Goal: Information Seeking & Learning: Learn about a topic

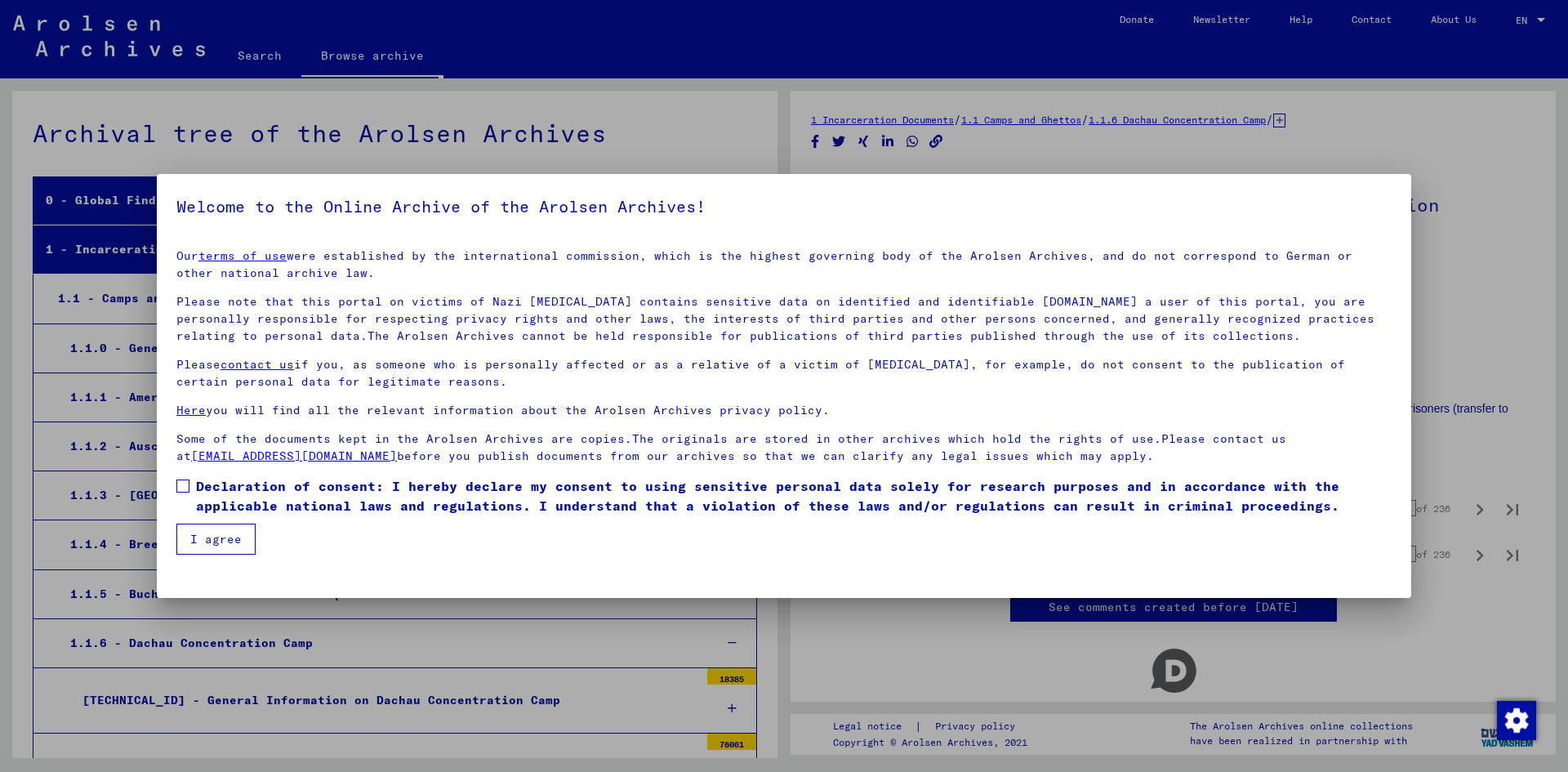
scroll to position [598, 0]
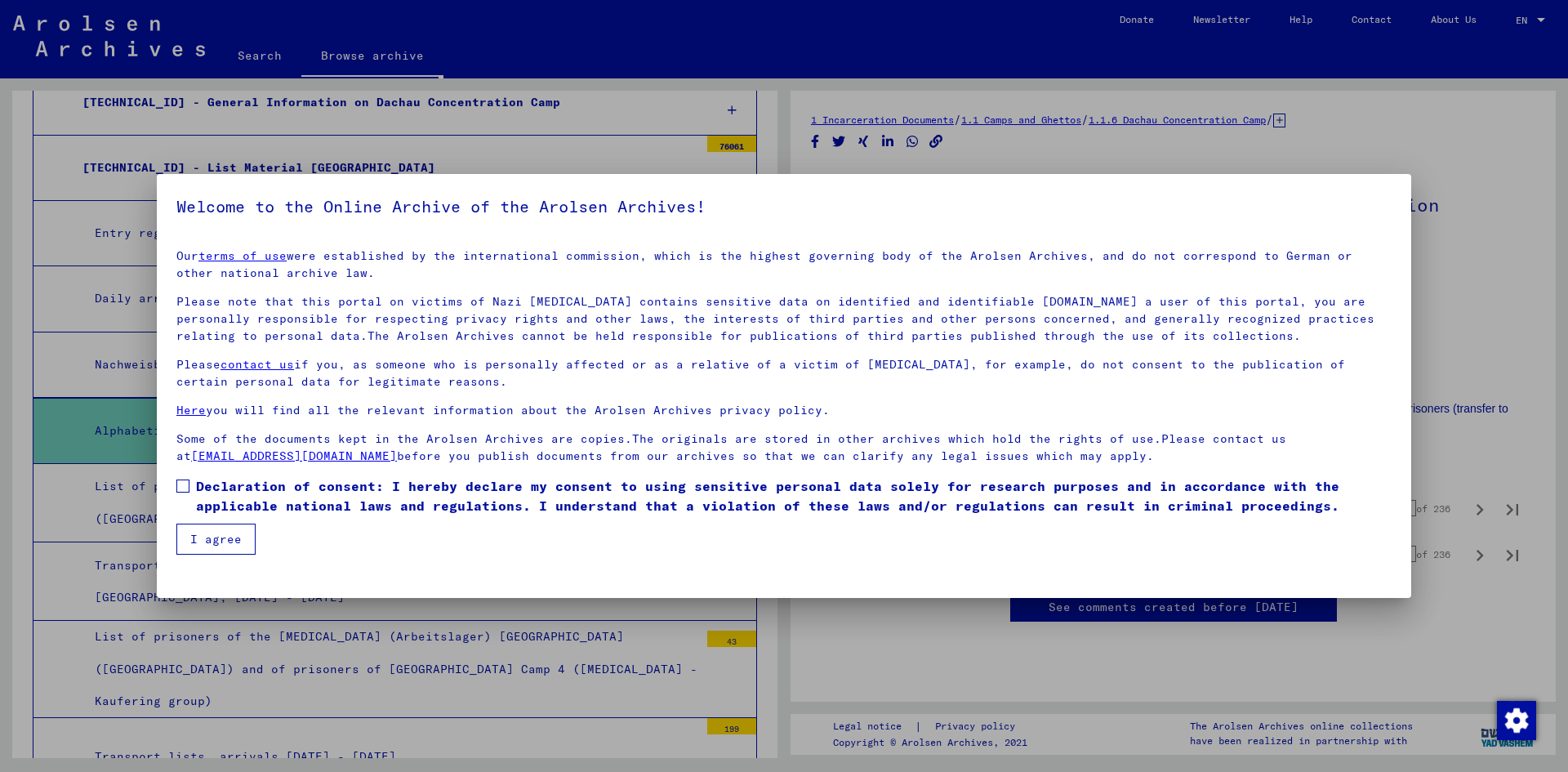
click at [215, 494] on span "Declaration of consent: I hereby declare my consent to using sensitive personal…" at bounding box center [794, 495] width 1196 height 40
click at [208, 528] on button "I agree" at bounding box center [216, 540] width 79 height 31
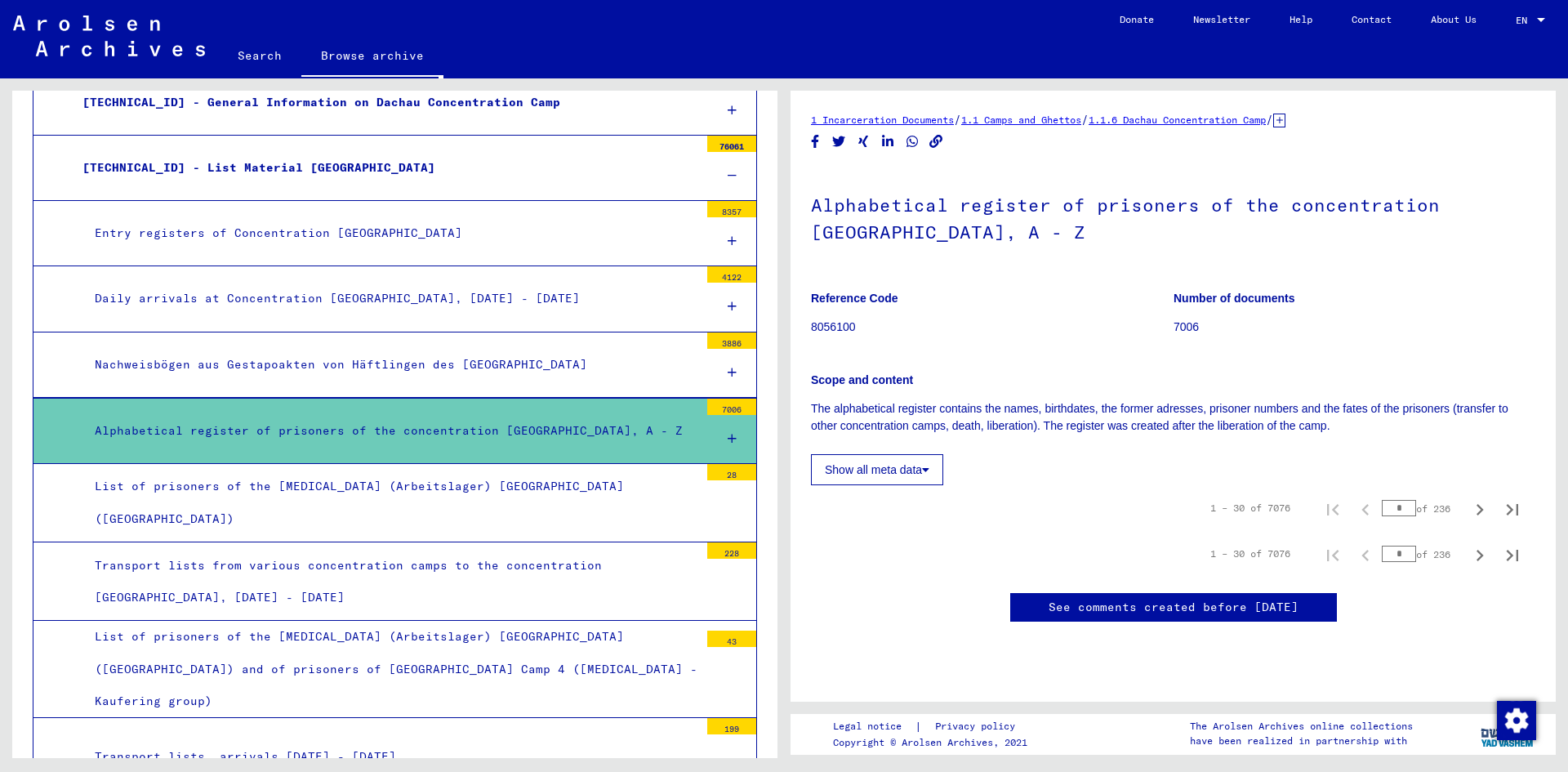
scroll to position [82, 0]
click at [725, 436] on div at bounding box center [731, 439] width 49 height 48
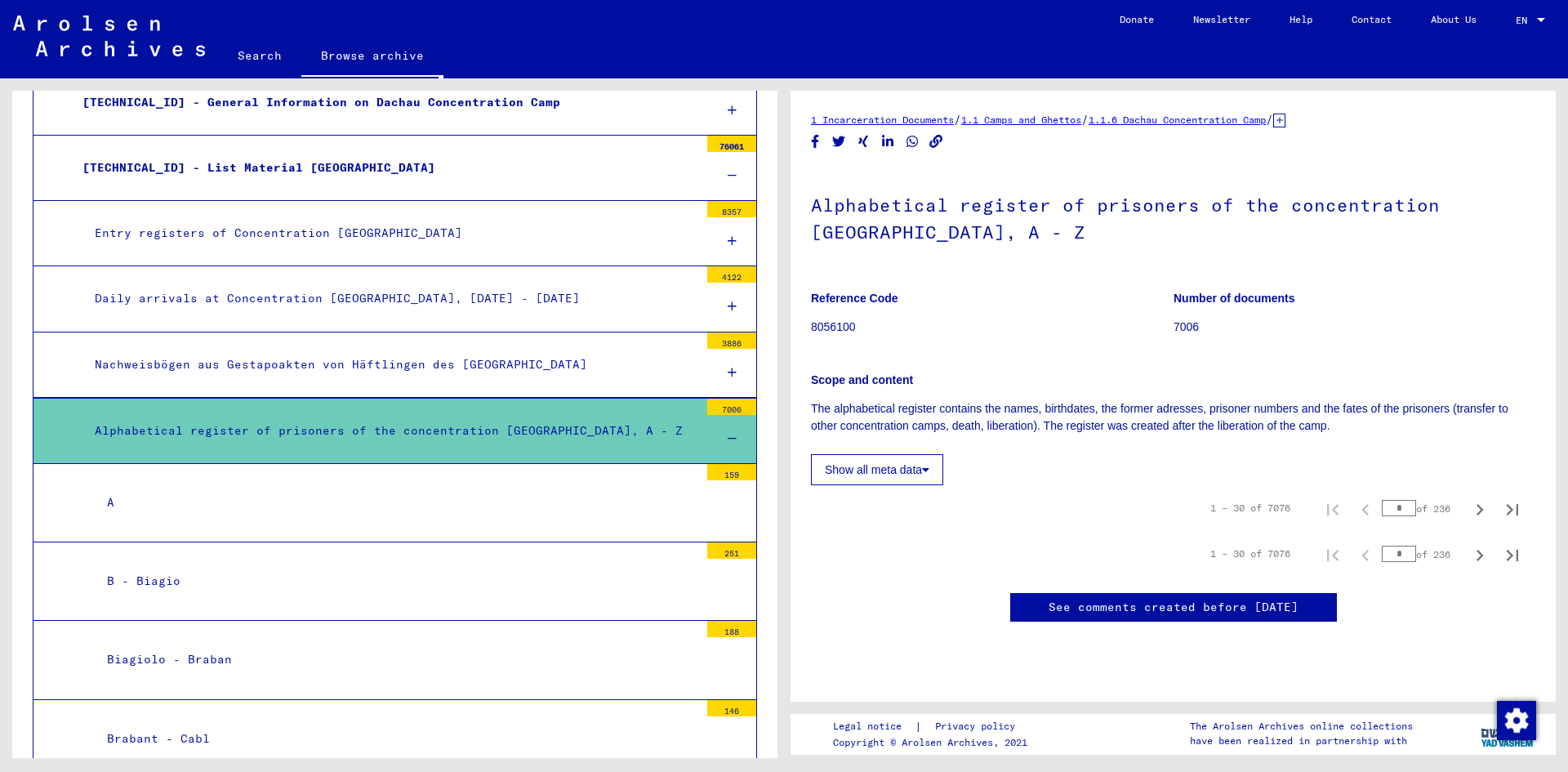
click at [96, 503] on div "A" at bounding box center [397, 503] width 604 height 32
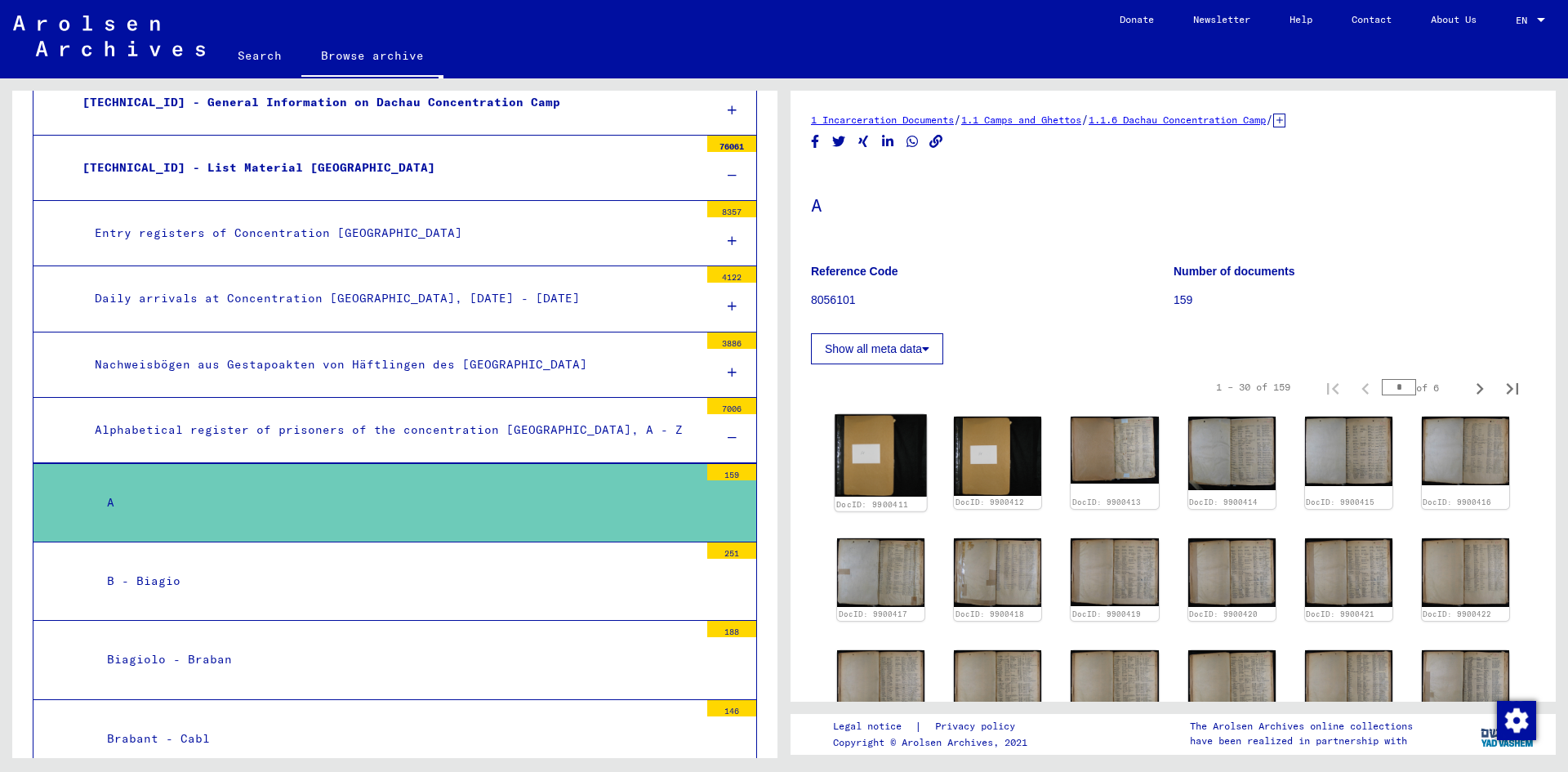
click at [893, 463] on img at bounding box center [881, 455] width 92 height 82
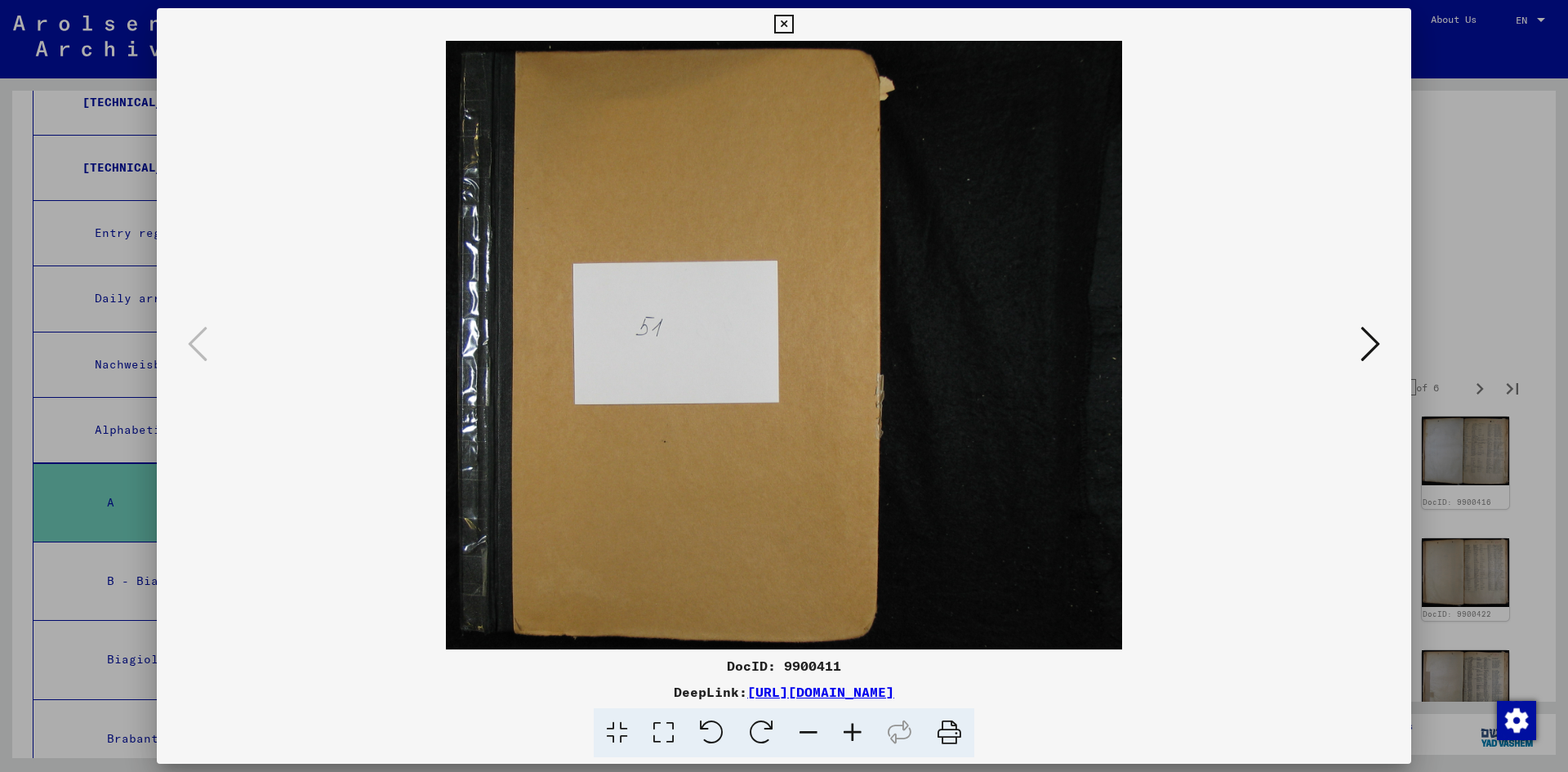
click at [1375, 357] on icon at bounding box center [1370, 344] width 19 height 40
click at [1373, 348] on icon at bounding box center [1370, 344] width 19 height 40
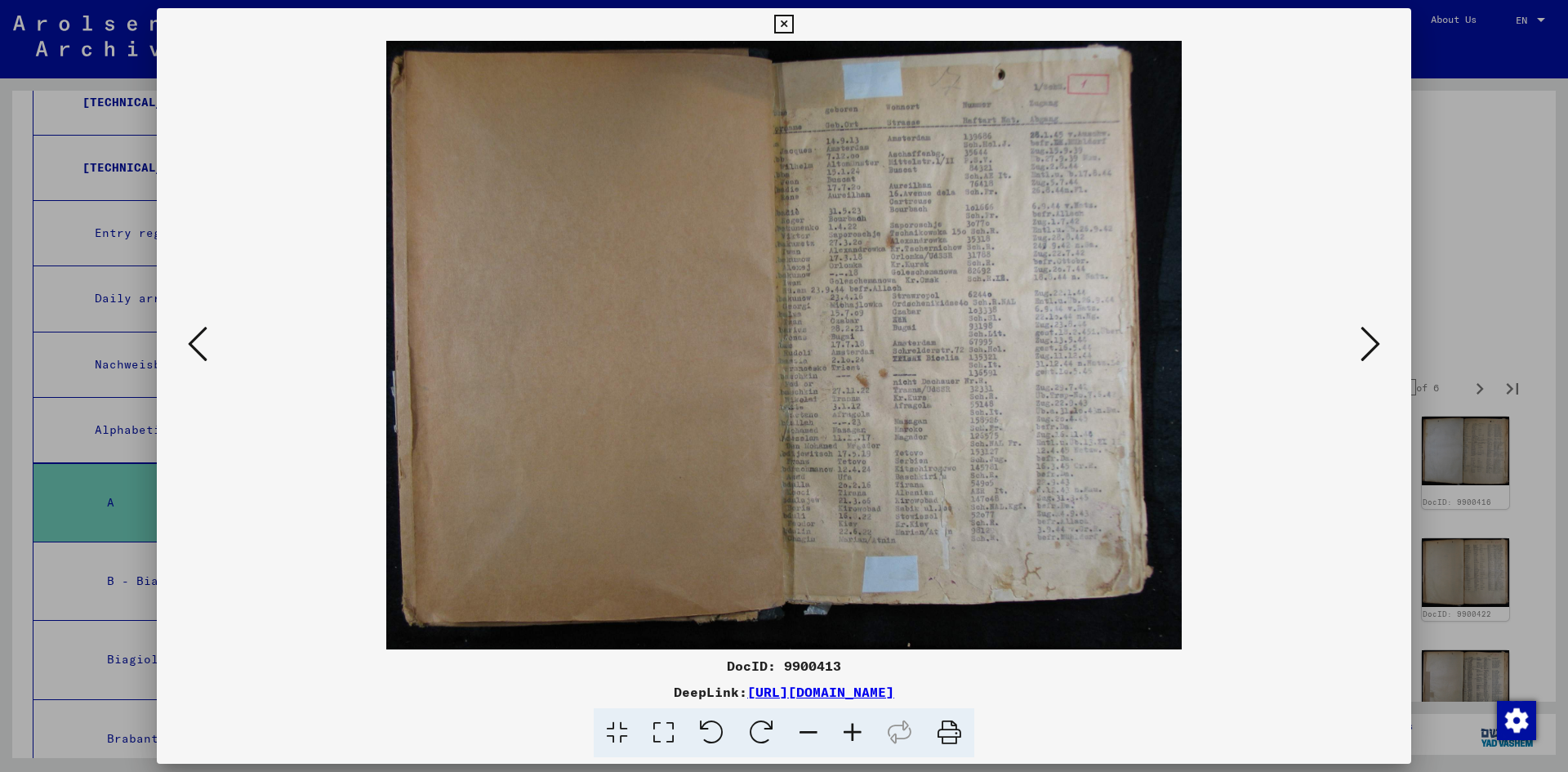
click at [1373, 350] on icon at bounding box center [1370, 344] width 19 height 40
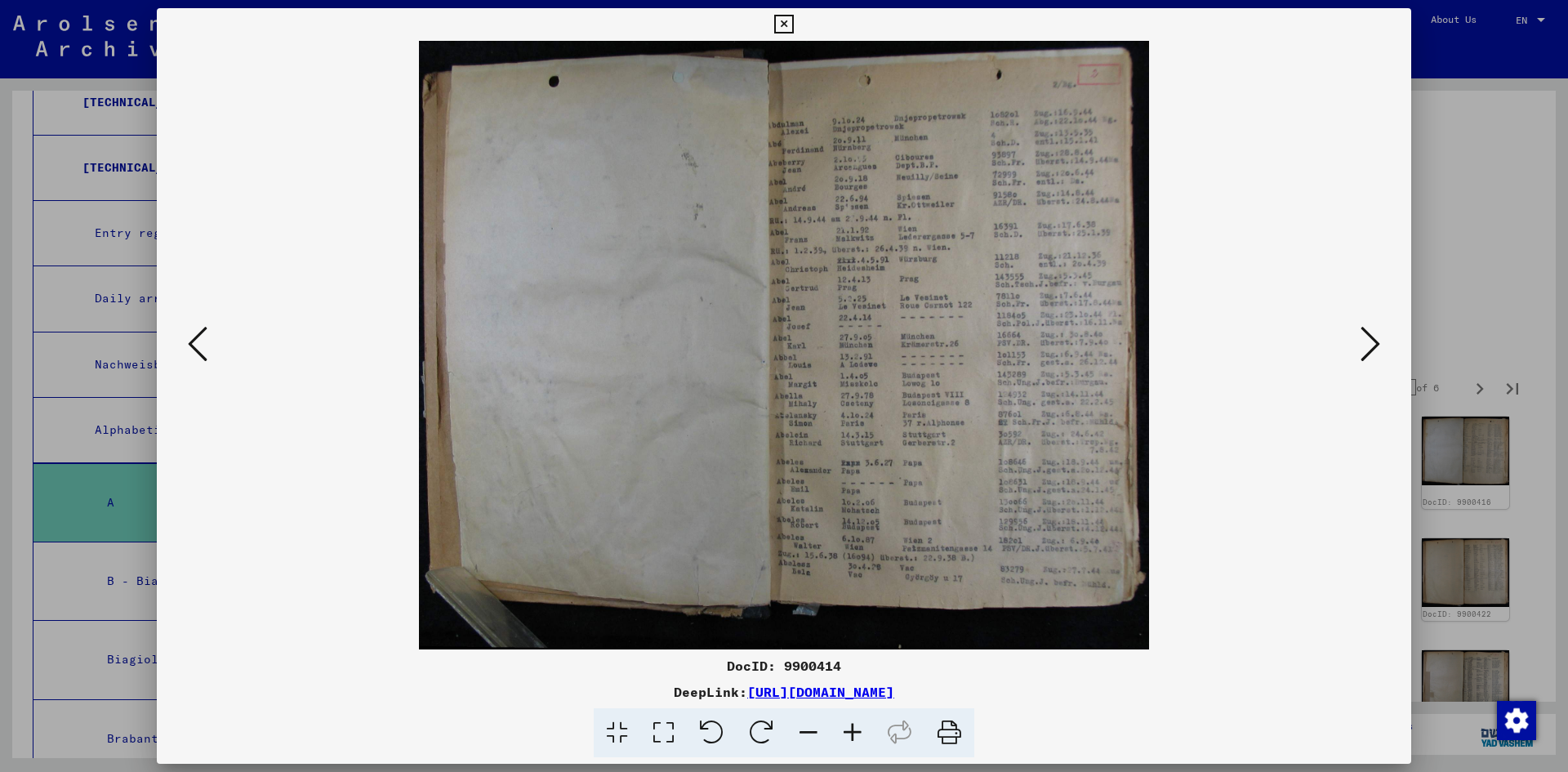
click at [1362, 357] on icon at bounding box center [1370, 344] width 19 height 40
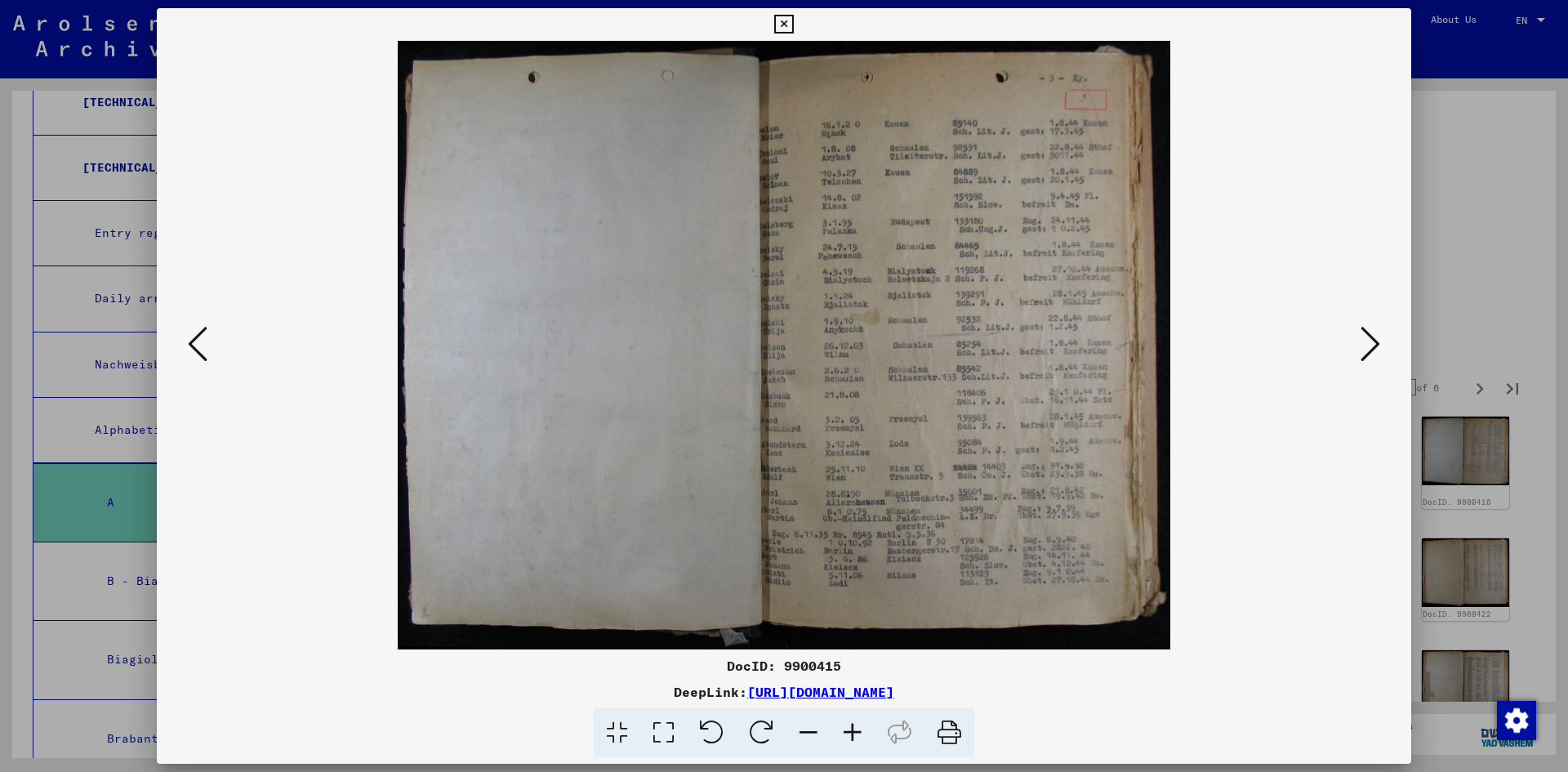
click at [1362, 357] on icon at bounding box center [1370, 344] width 19 height 40
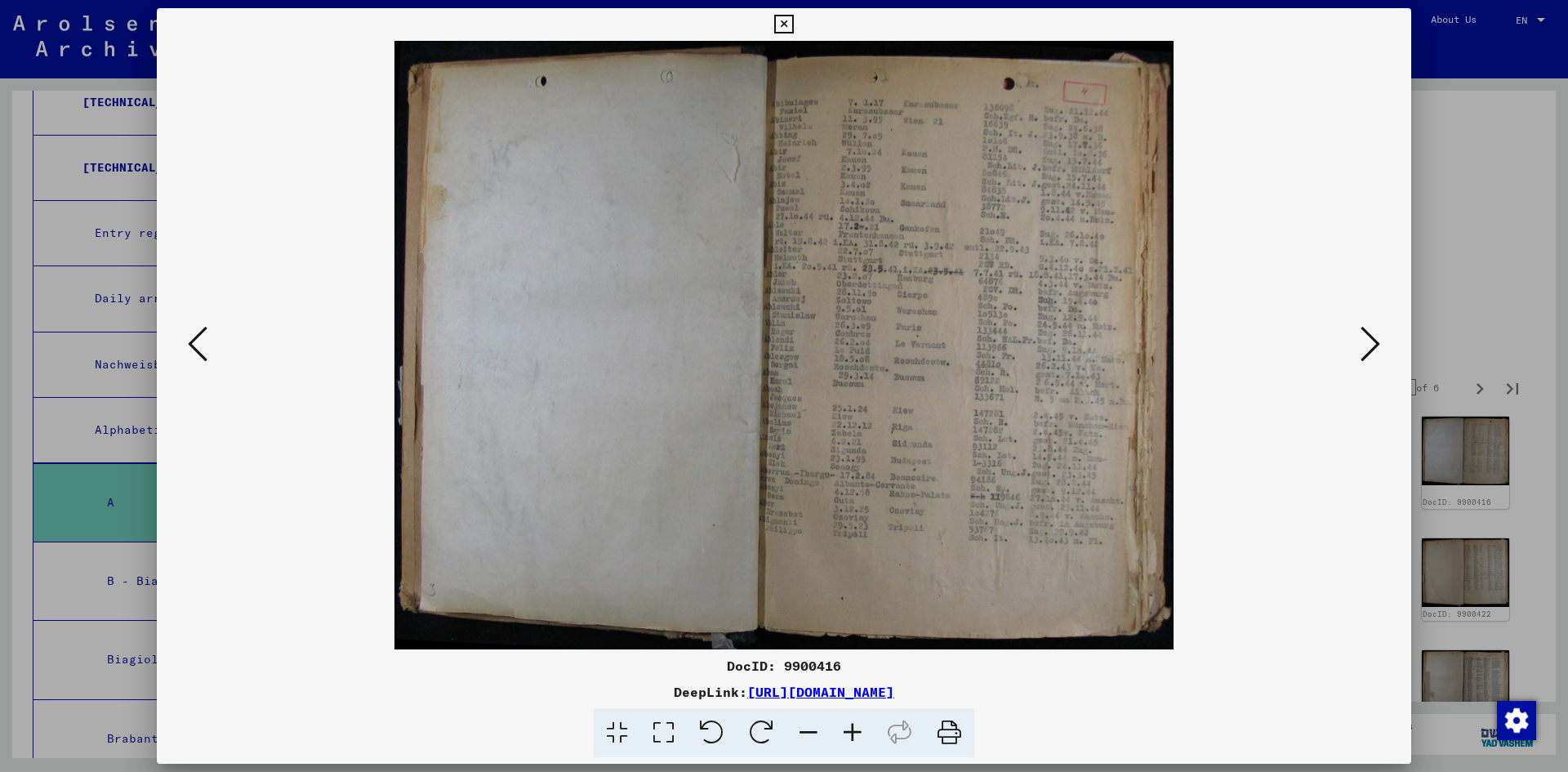
click at [1365, 339] on icon at bounding box center [1370, 344] width 19 height 40
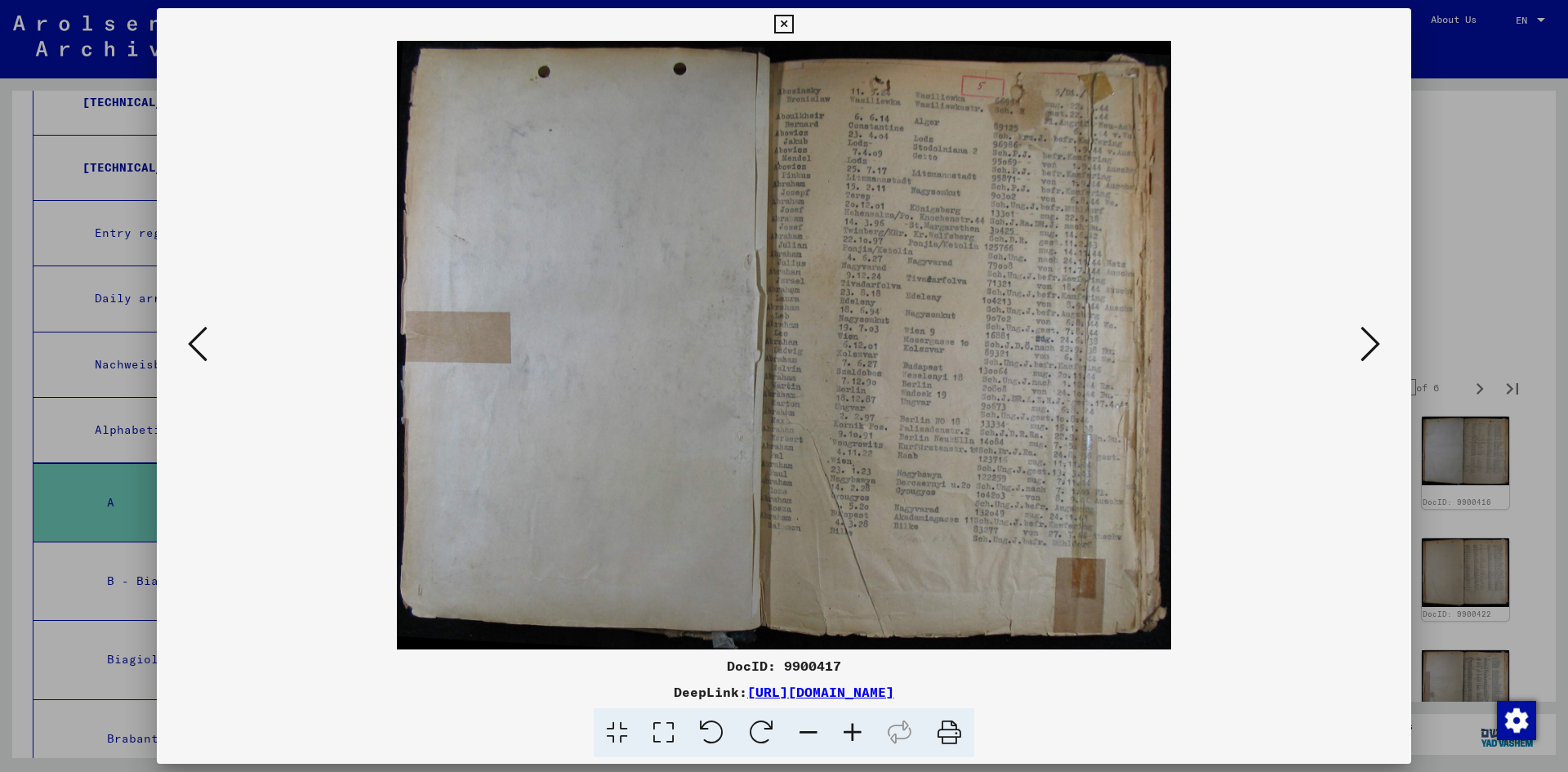
click at [1365, 340] on icon at bounding box center [1370, 344] width 19 height 40
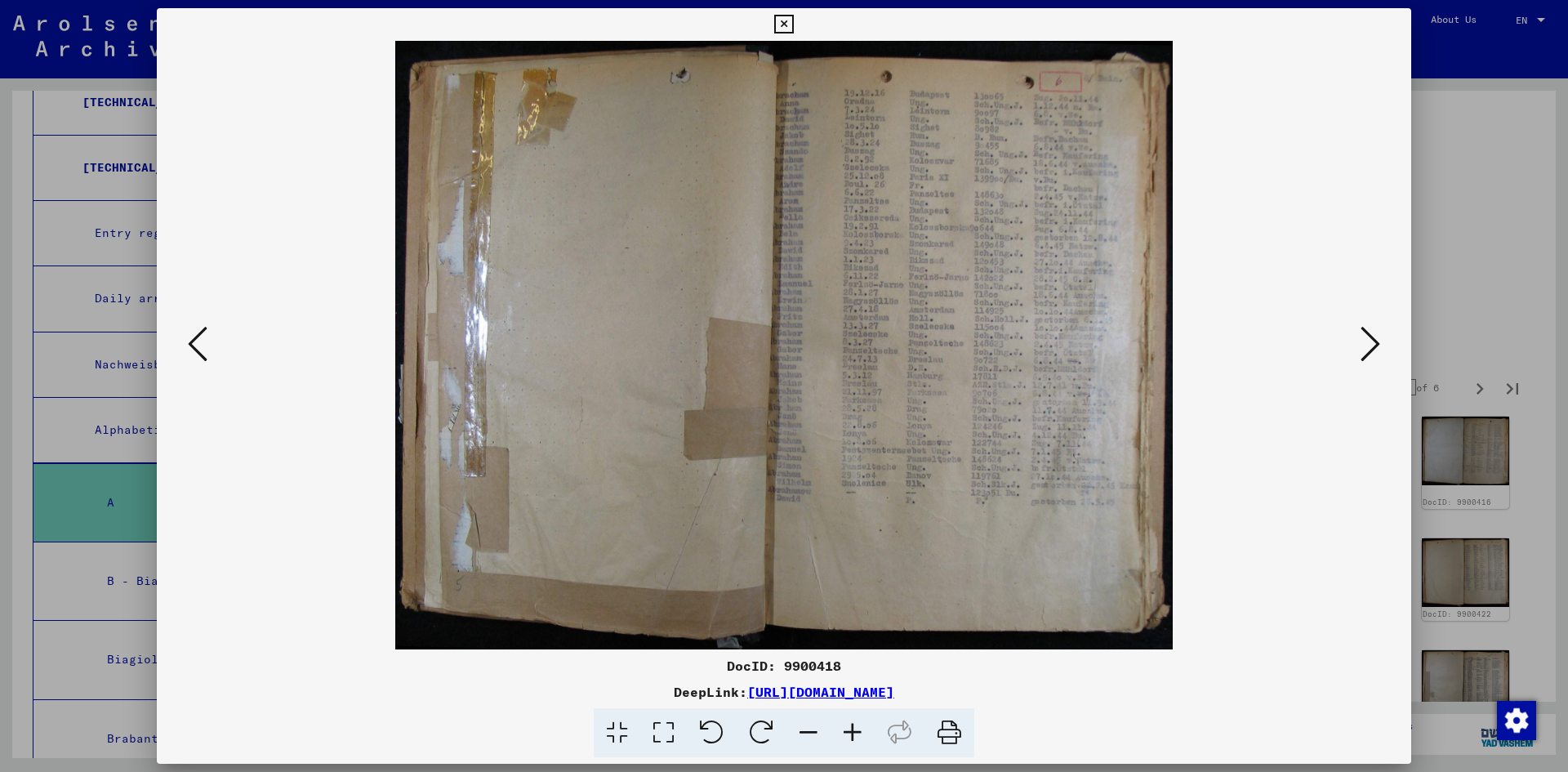
click at [1365, 340] on icon at bounding box center [1370, 344] width 19 height 40
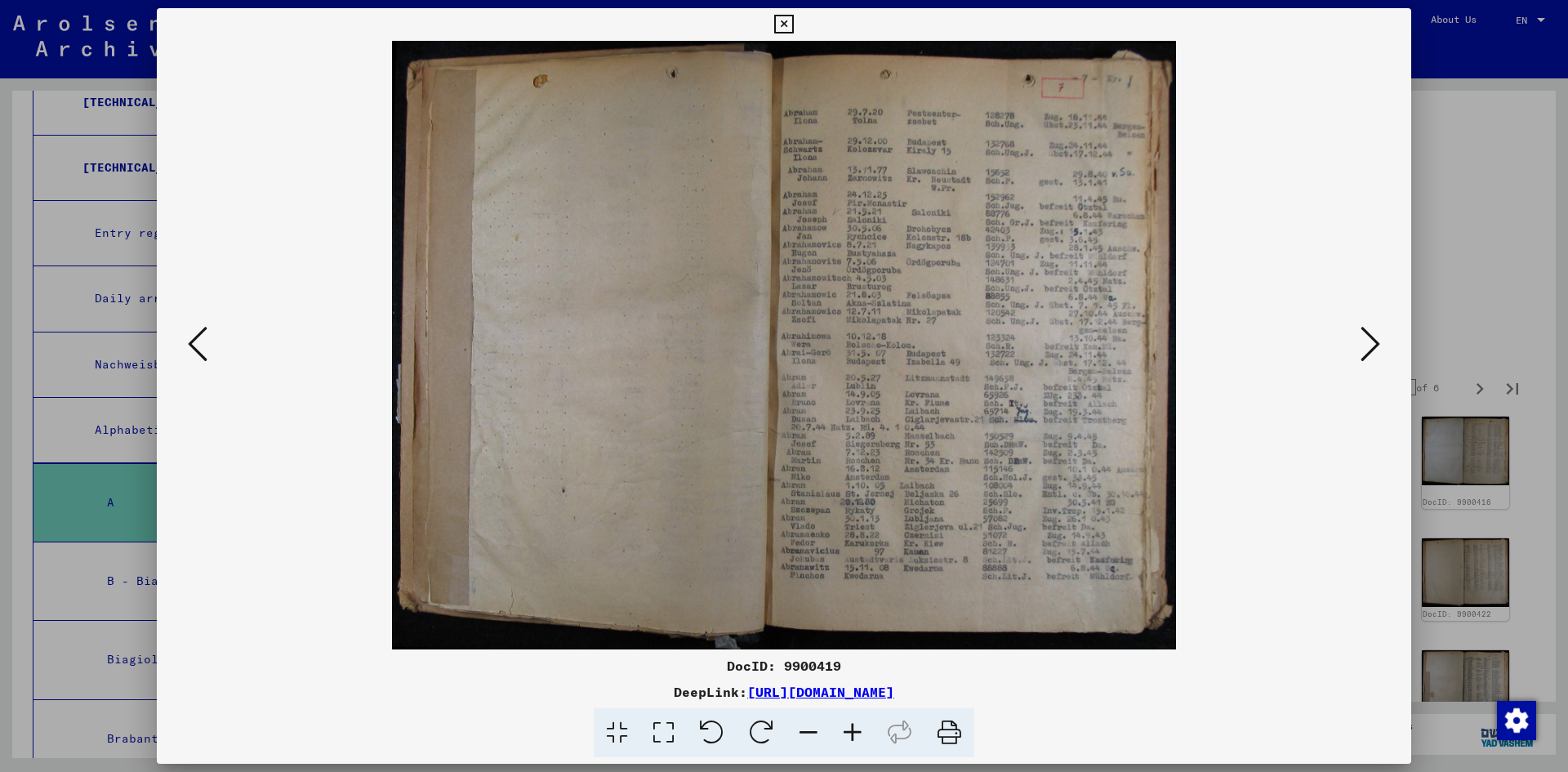
click at [1480, 255] on div at bounding box center [784, 386] width 1568 height 772
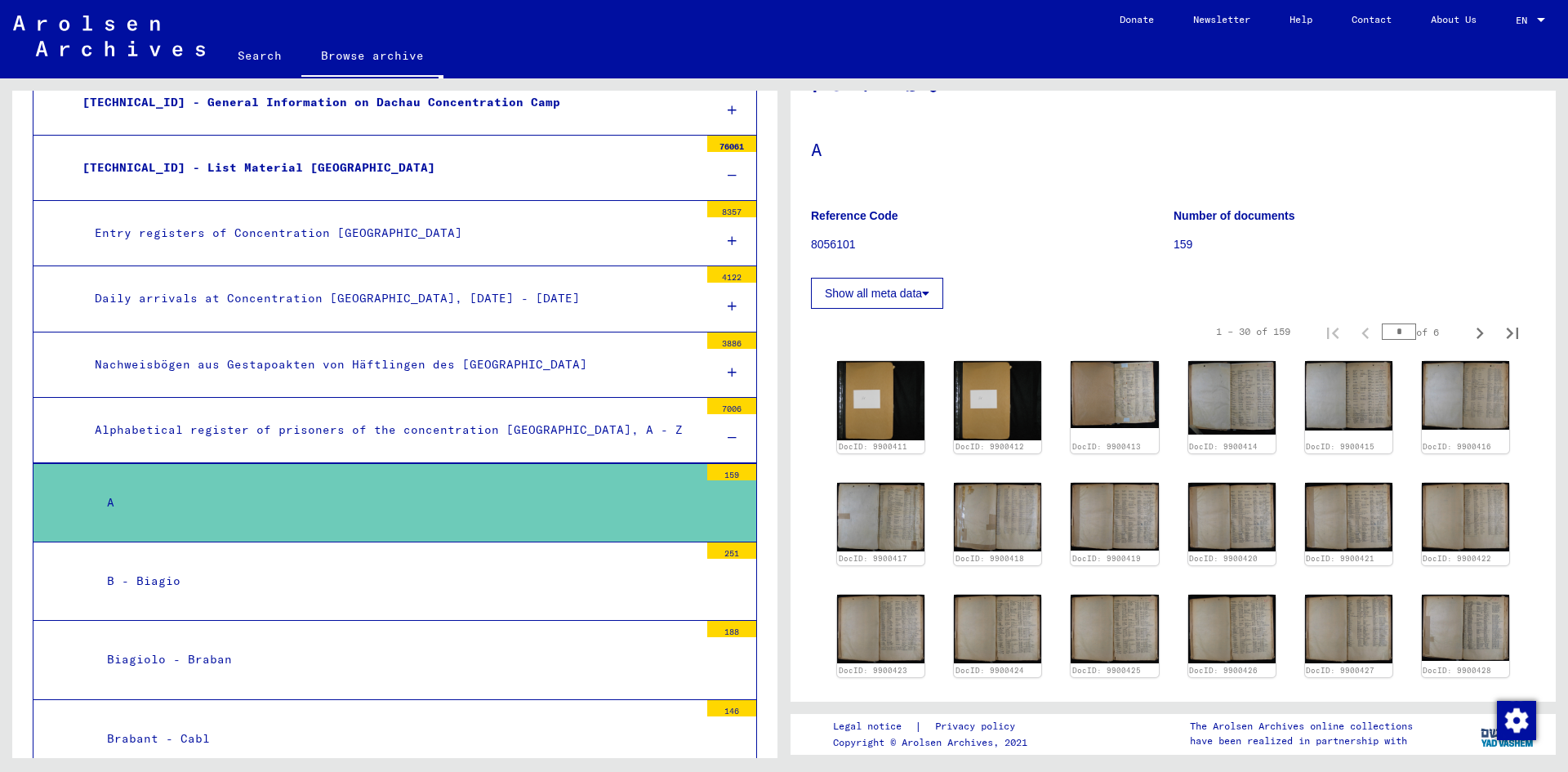
scroll to position [163, 0]
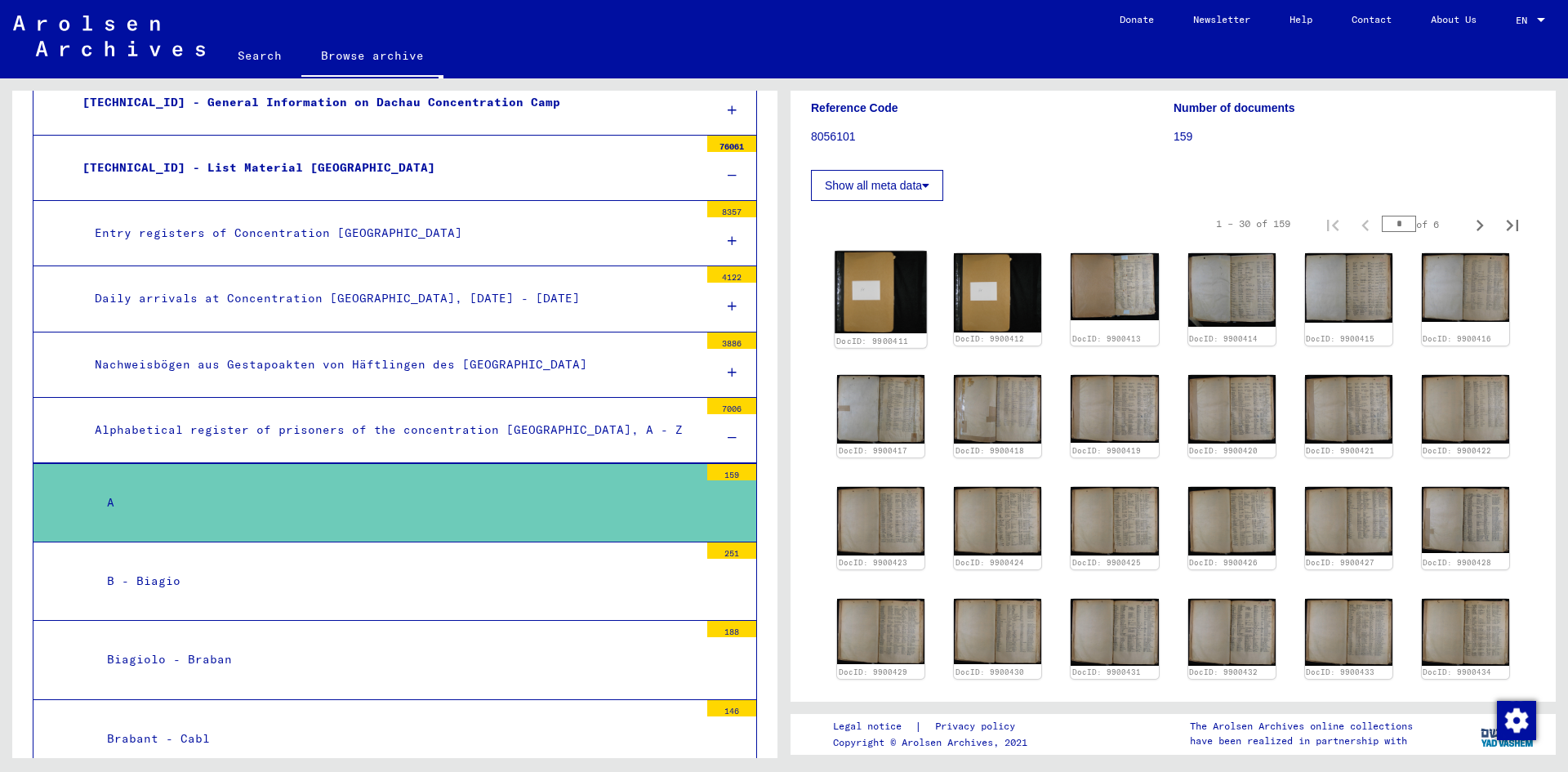
click at [869, 290] on img at bounding box center [881, 291] width 92 height 82
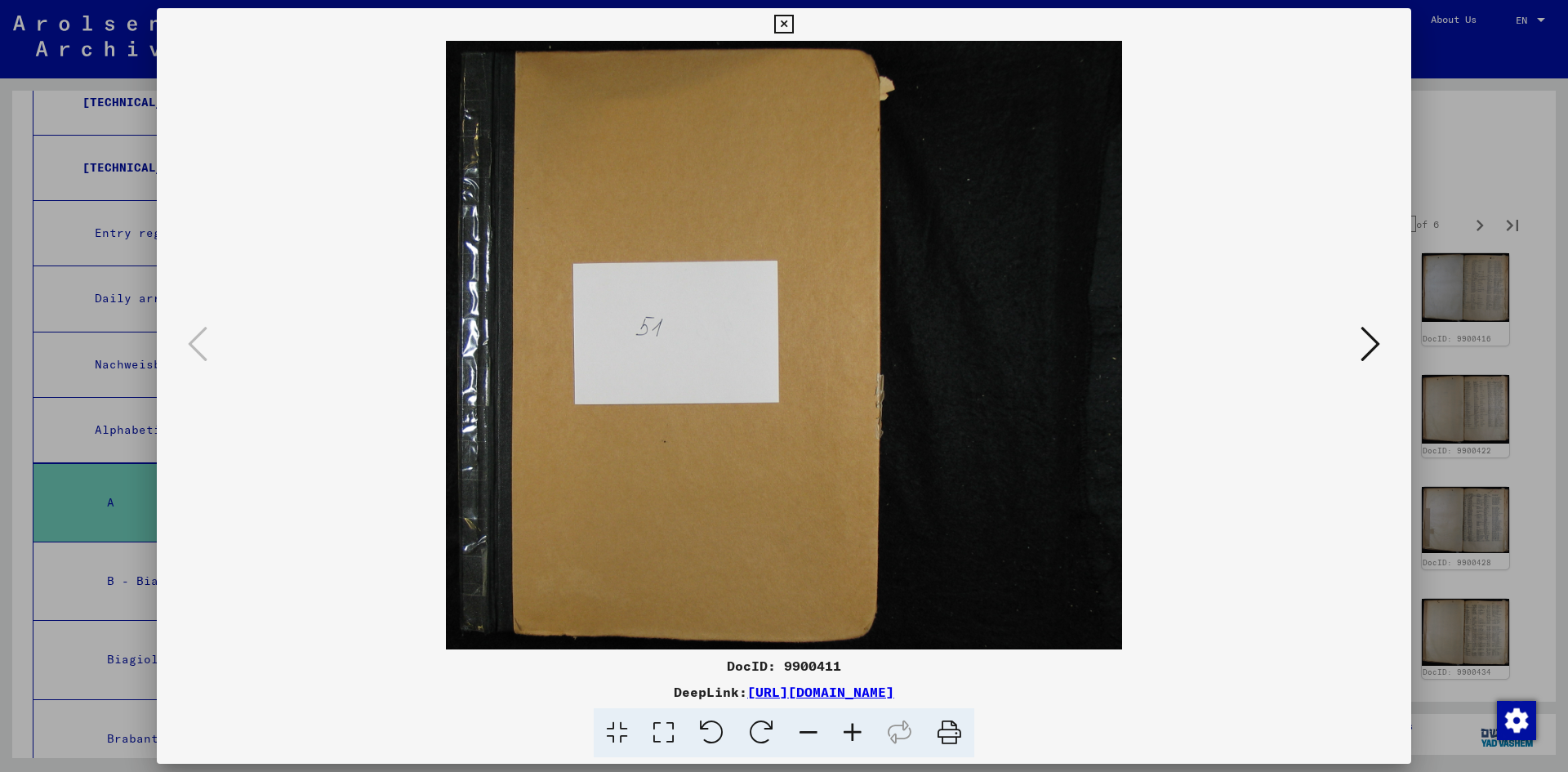
click at [1437, 102] on div at bounding box center [784, 386] width 1568 height 772
